Goal: Transaction & Acquisition: Obtain resource

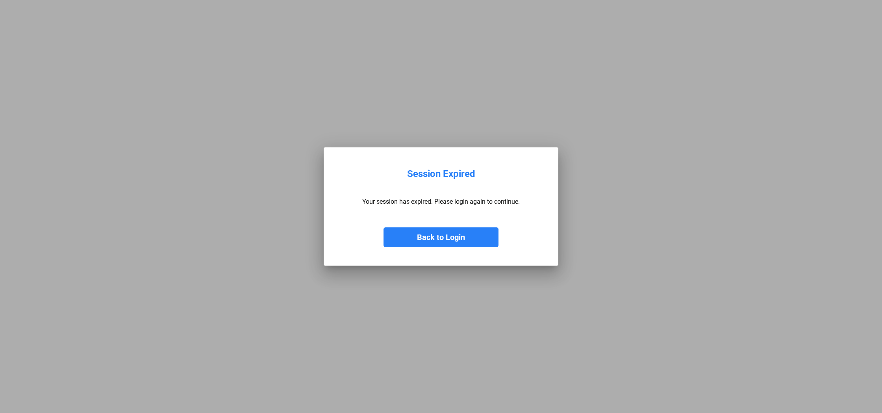
click at [455, 235] on button "Back to Login" at bounding box center [440, 237] width 115 height 20
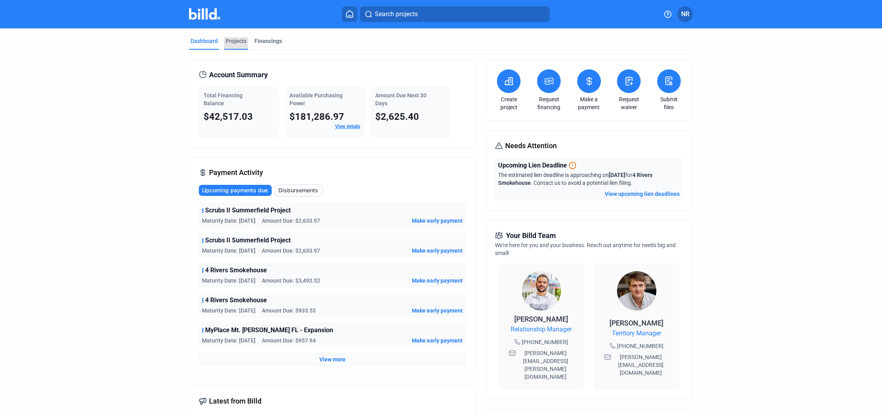
click at [235, 45] on div "Projects" at bounding box center [236, 43] width 24 height 13
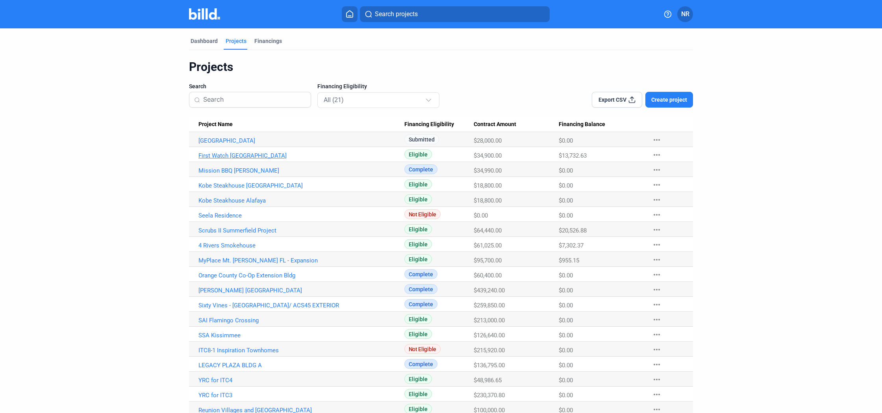
click at [259, 156] on link "First Watch [GEOGRAPHIC_DATA]" at bounding box center [301, 155] width 206 height 7
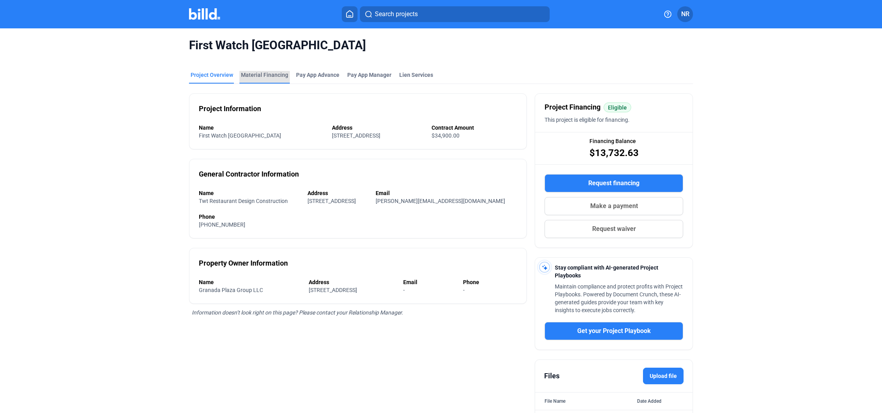
click at [270, 75] on div "Material Financing" at bounding box center [264, 75] width 47 height 8
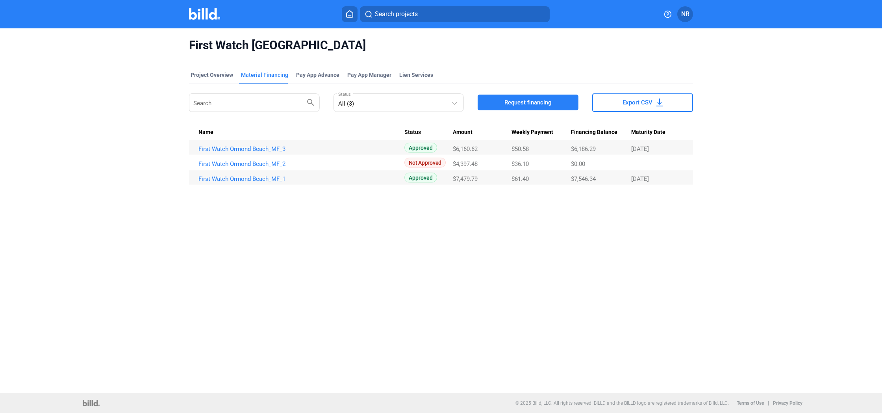
click at [424, 233] on div "First Watch Ormond Beach Project Overview Material Financing Pay App Advance Pa…" at bounding box center [441, 210] width 882 height 364
